Goal: Find contact information: Find contact information

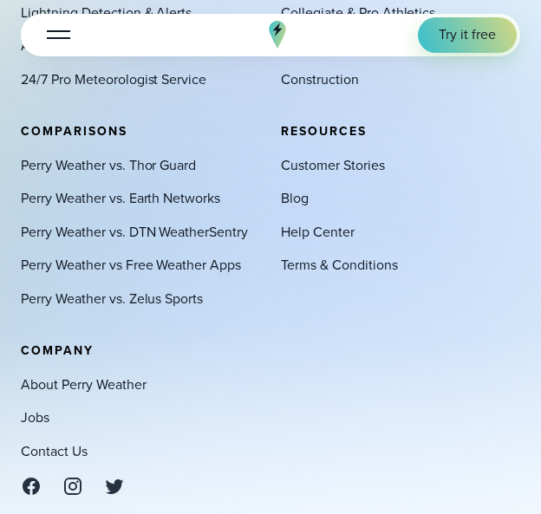
scroll to position [6198, 0]
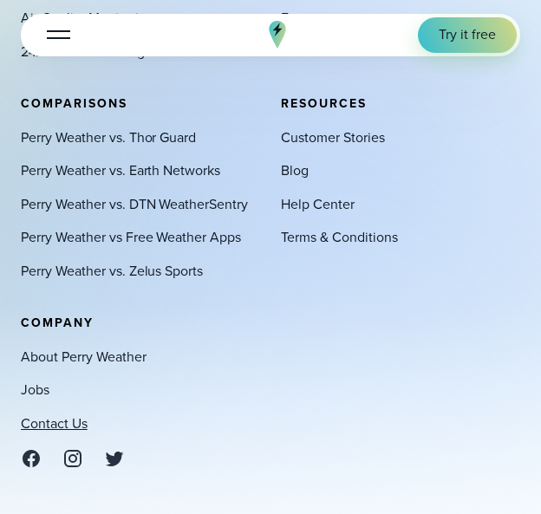
click at [59, 414] on link "Contact Us" at bounding box center [54, 424] width 67 height 20
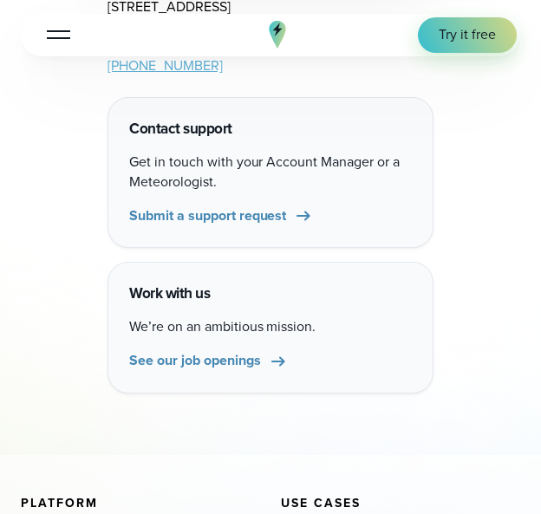
scroll to position [923, 0]
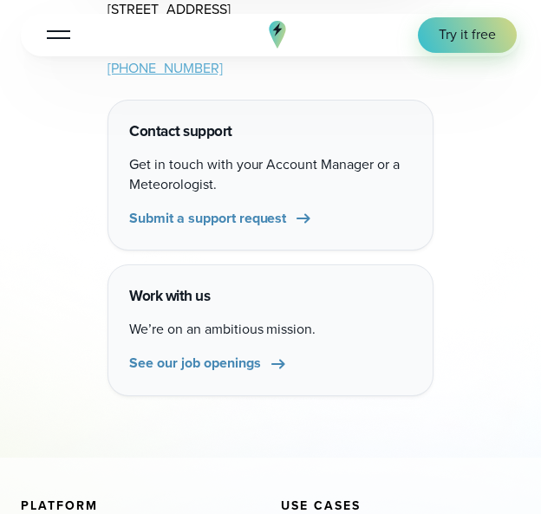
drag, startPoint x: 247, startPoint y: 226, endPoint x: 2, endPoint y: 289, distance: 253.2
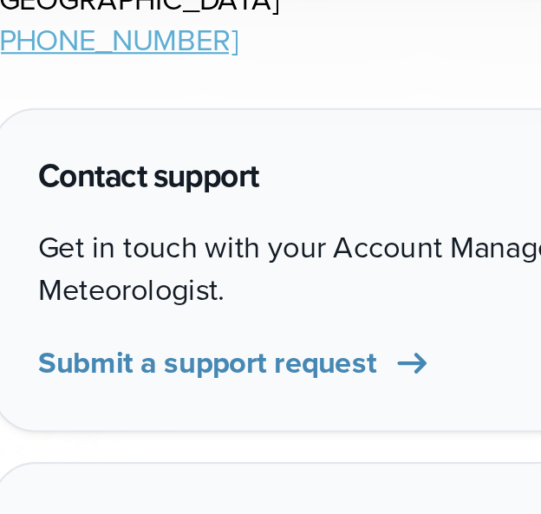
scroll to position [904, 0]
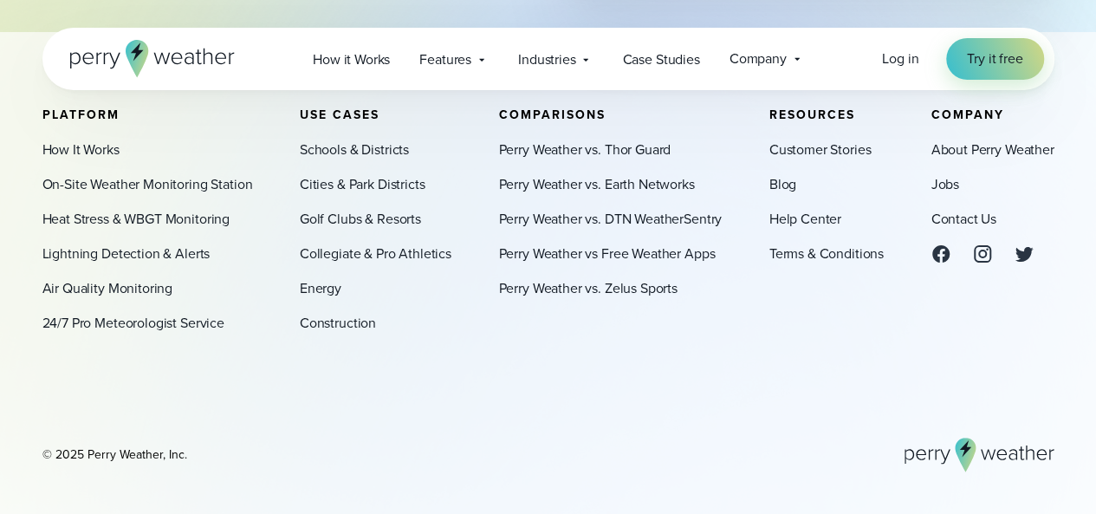
scroll to position [907, 0]
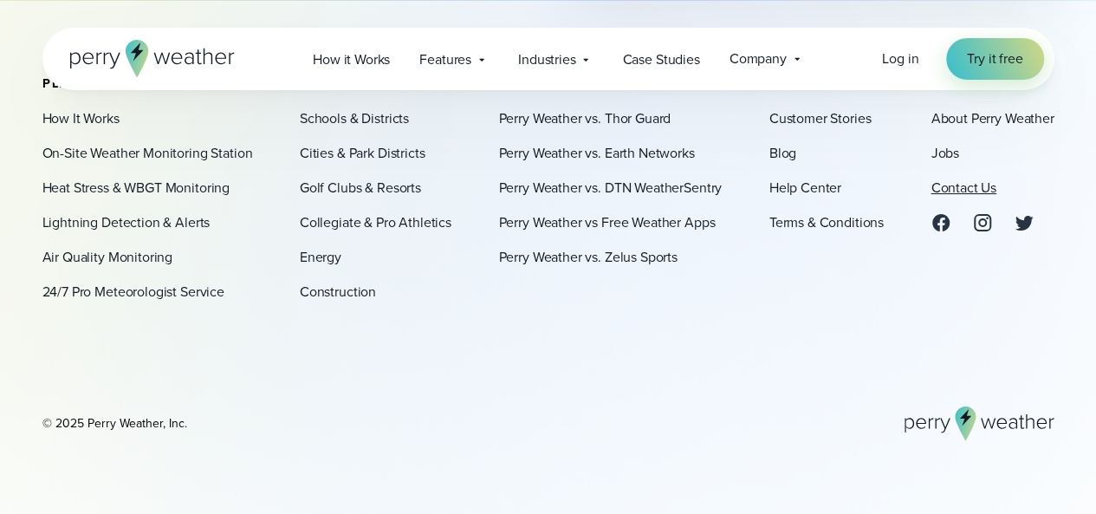
click at [951, 186] on link "Contact Us" at bounding box center [962, 188] width 65 height 21
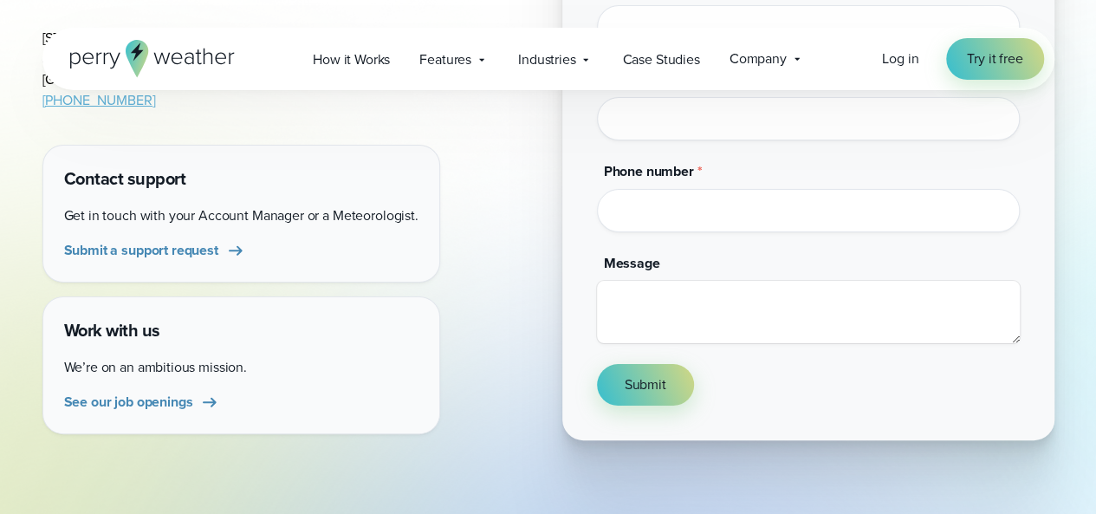
scroll to position [392, 0]
